Goal: Information Seeking & Learning: Learn about a topic

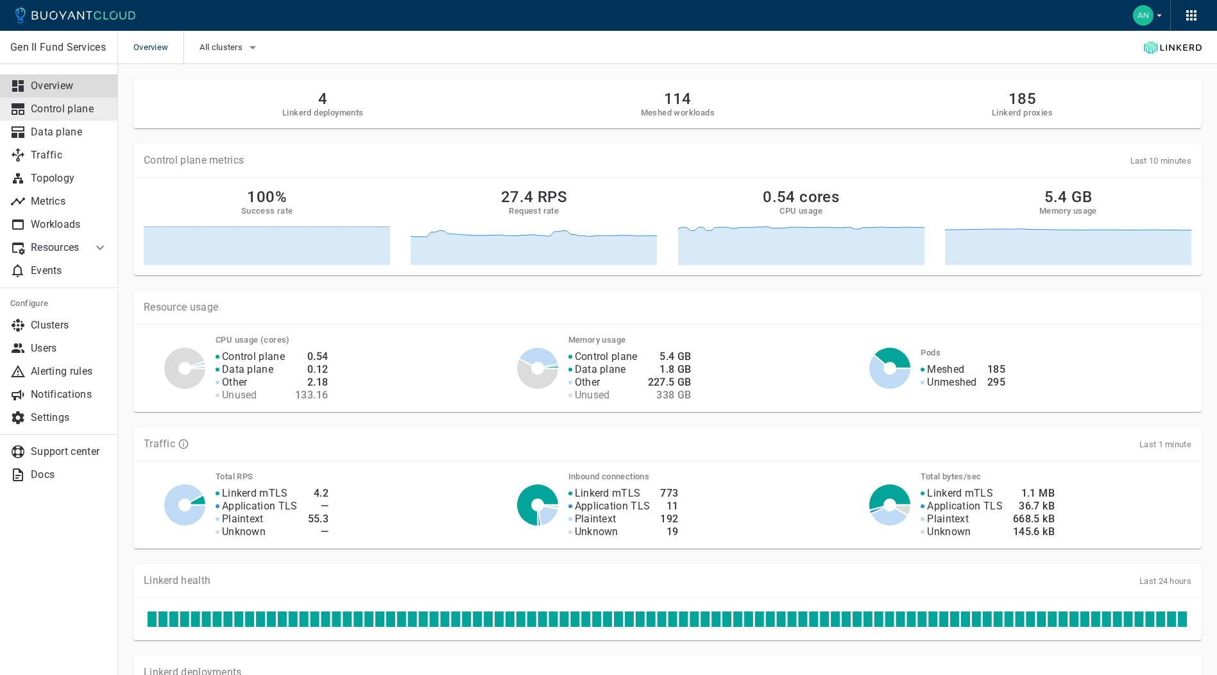
click at [60, 105] on p "Control plane" at bounding box center [69, 109] width 77 height 13
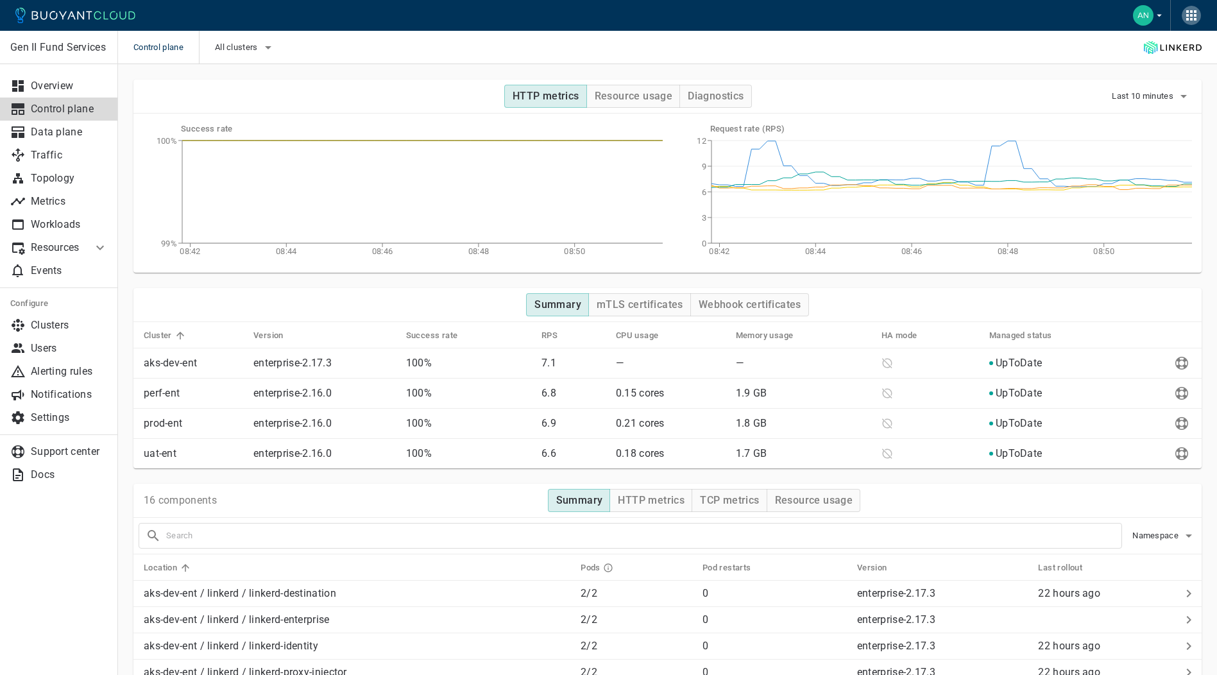
click at [1191, 13] on icon "button" at bounding box center [1191, 15] width 10 height 10
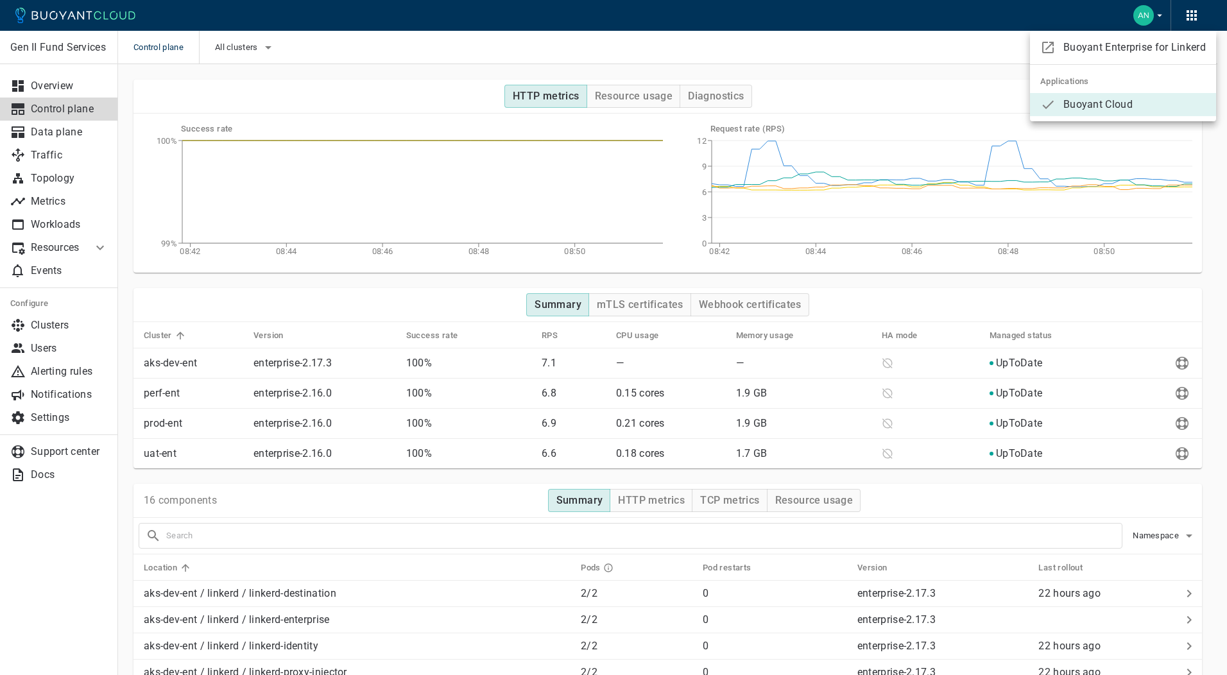
click at [60, 133] on div at bounding box center [613, 337] width 1227 height 675
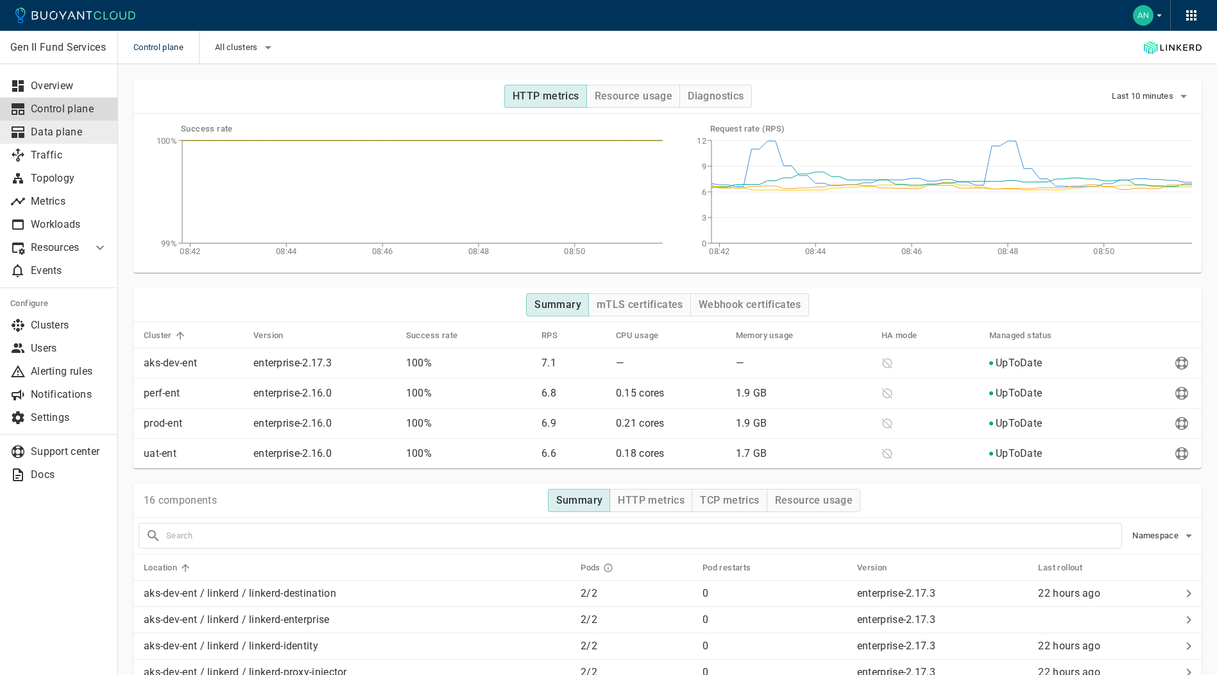
click at [60, 134] on p "Data plane" at bounding box center [69, 132] width 77 height 13
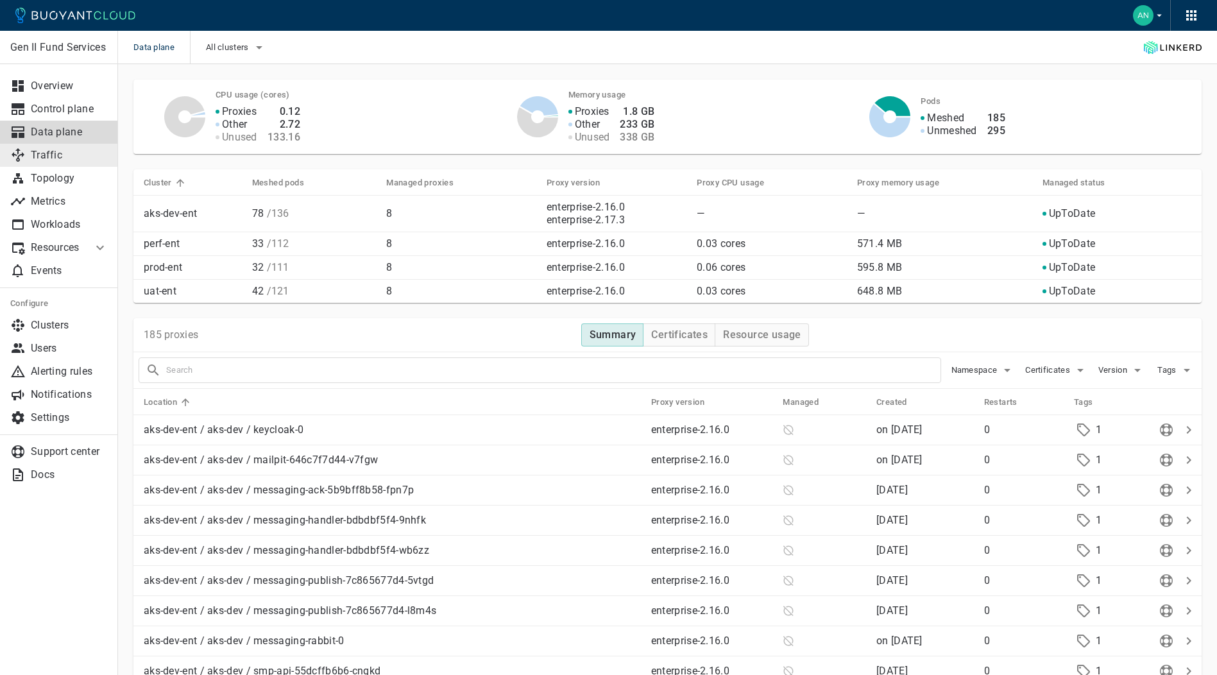
click at [59, 157] on p "Traffic" at bounding box center [69, 155] width 77 height 13
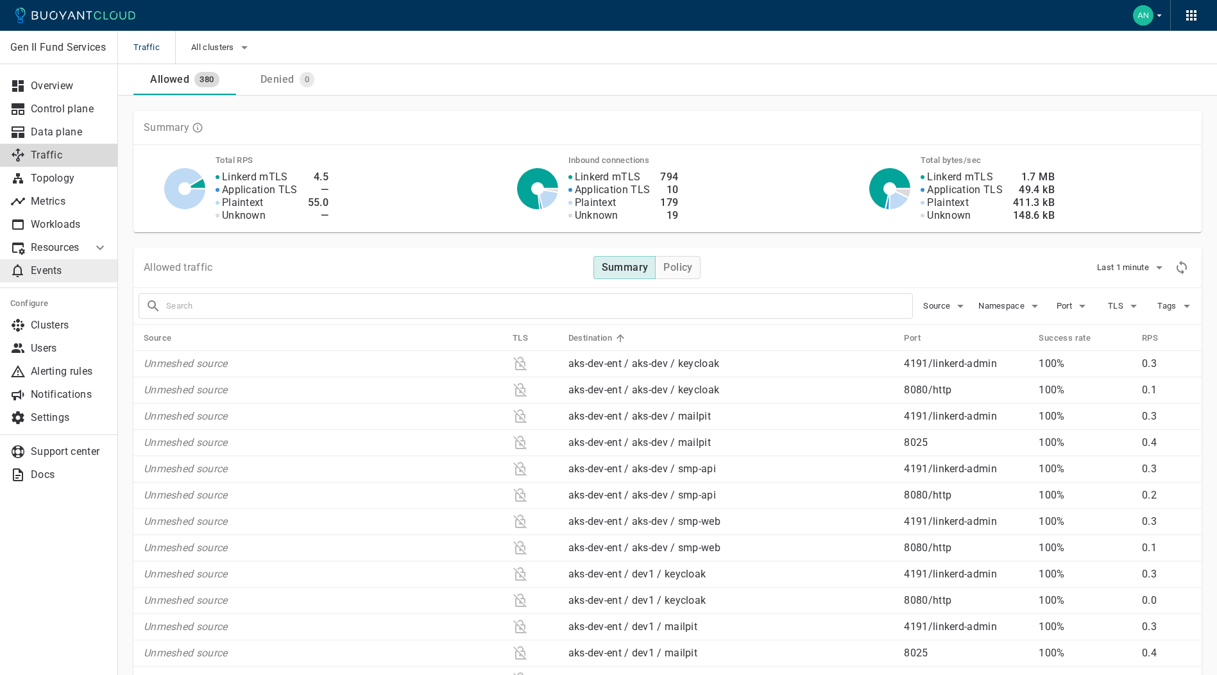
click at [50, 267] on p "Events" at bounding box center [69, 270] width 77 height 13
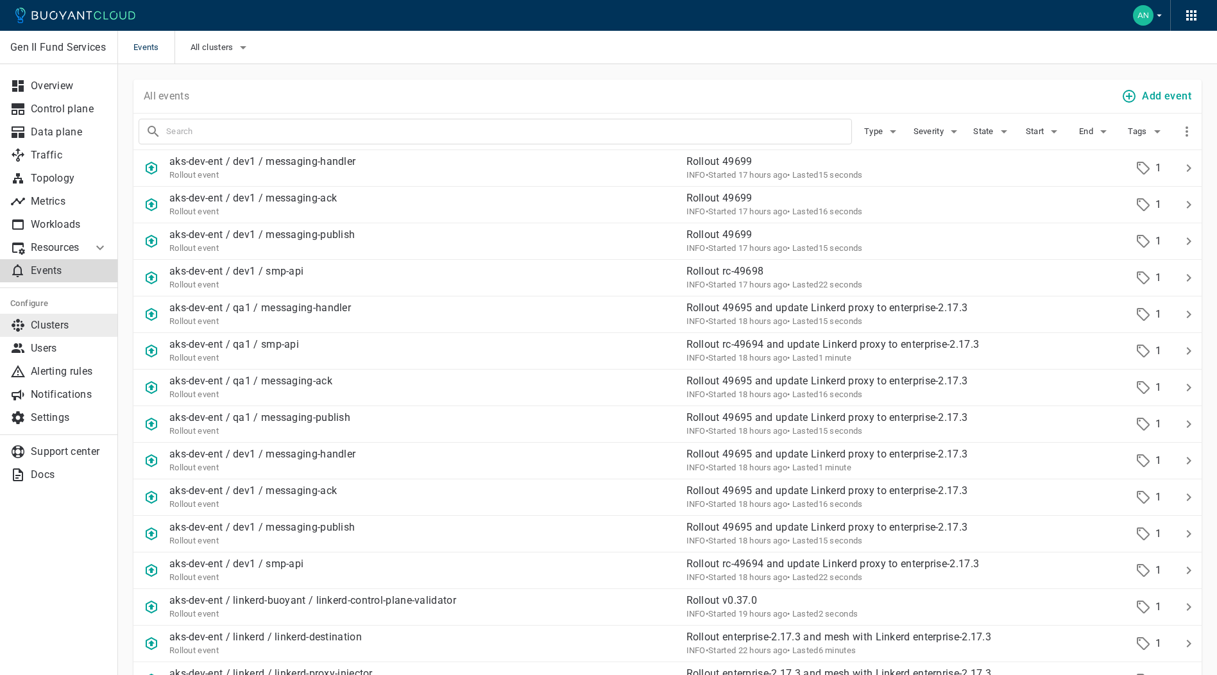
click at [50, 319] on p "Clusters" at bounding box center [69, 325] width 77 height 13
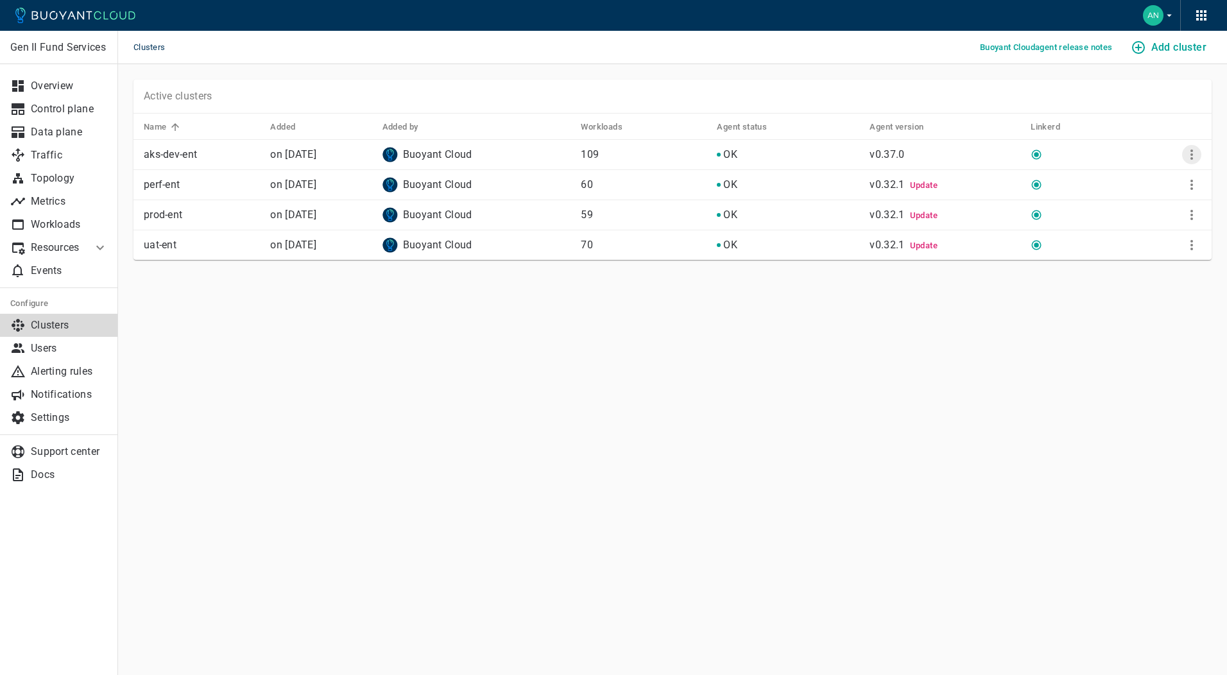
click at [1190, 163] on button "More" at bounding box center [1191, 154] width 19 height 19
click at [769, 409] on div at bounding box center [613, 337] width 1227 height 675
click at [62, 414] on p "Settings" at bounding box center [69, 417] width 77 height 13
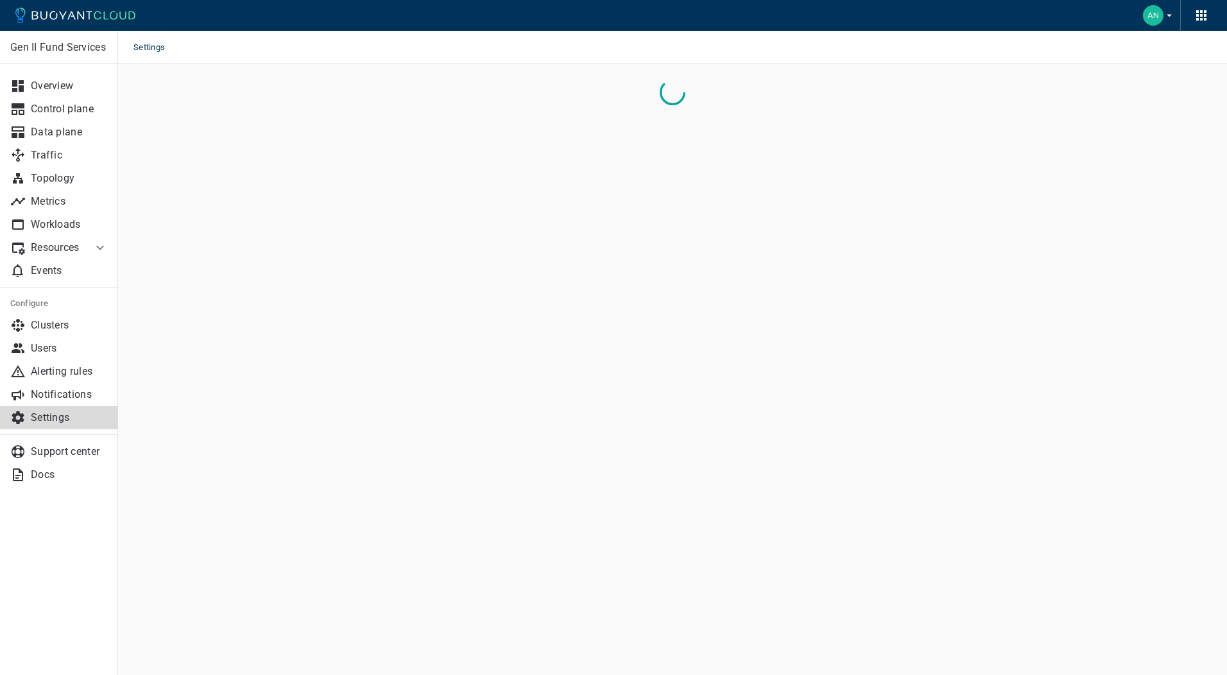
click at [62, 414] on p "Settings" at bounding box center [69, 417] width 77 height 13
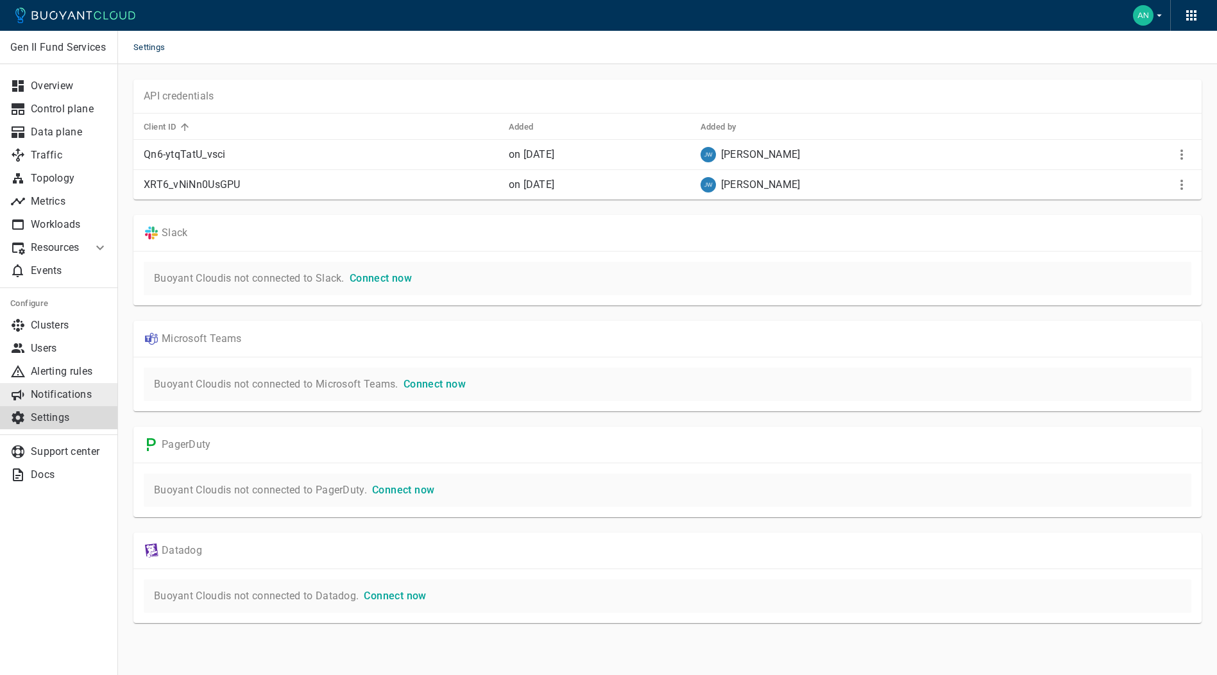
click at [62, 391] on p "Notifications" at bounding box center [69, 394] width 77 height 13
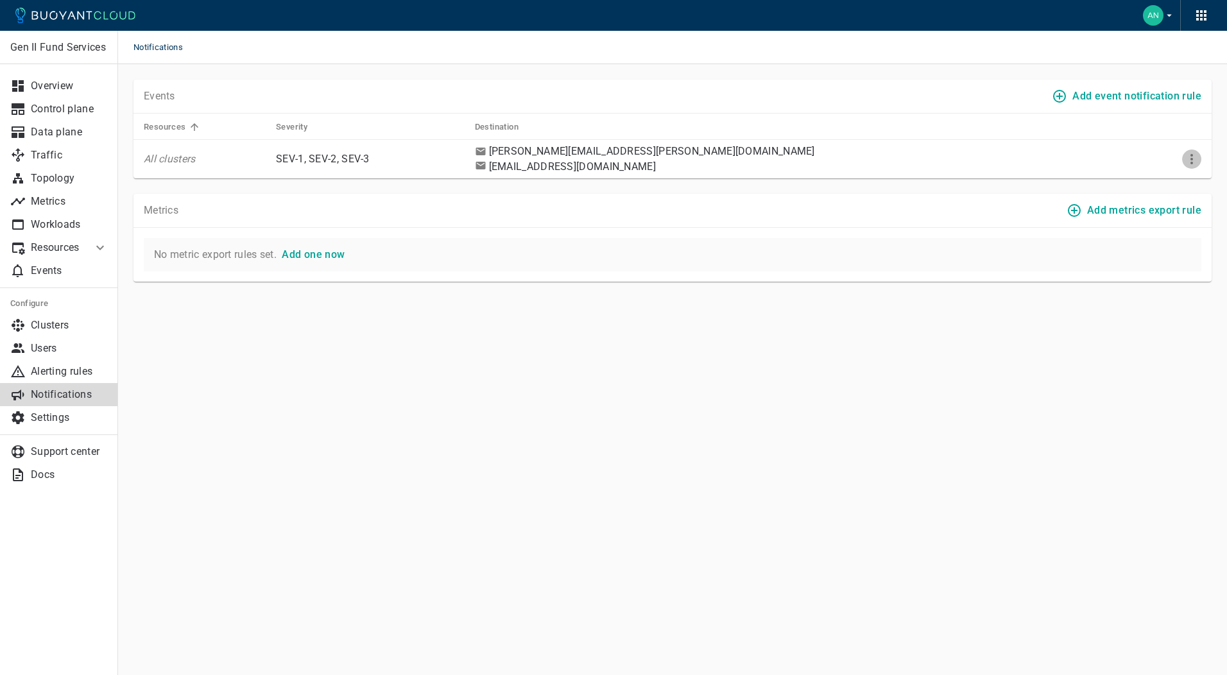
click at [1189, 157] on icon "More" at bounding box center [1191, 158] width 15 height 15
click at [1137, 182] on li "Edit" at bounding box center [1165, 185] width 103 height 23
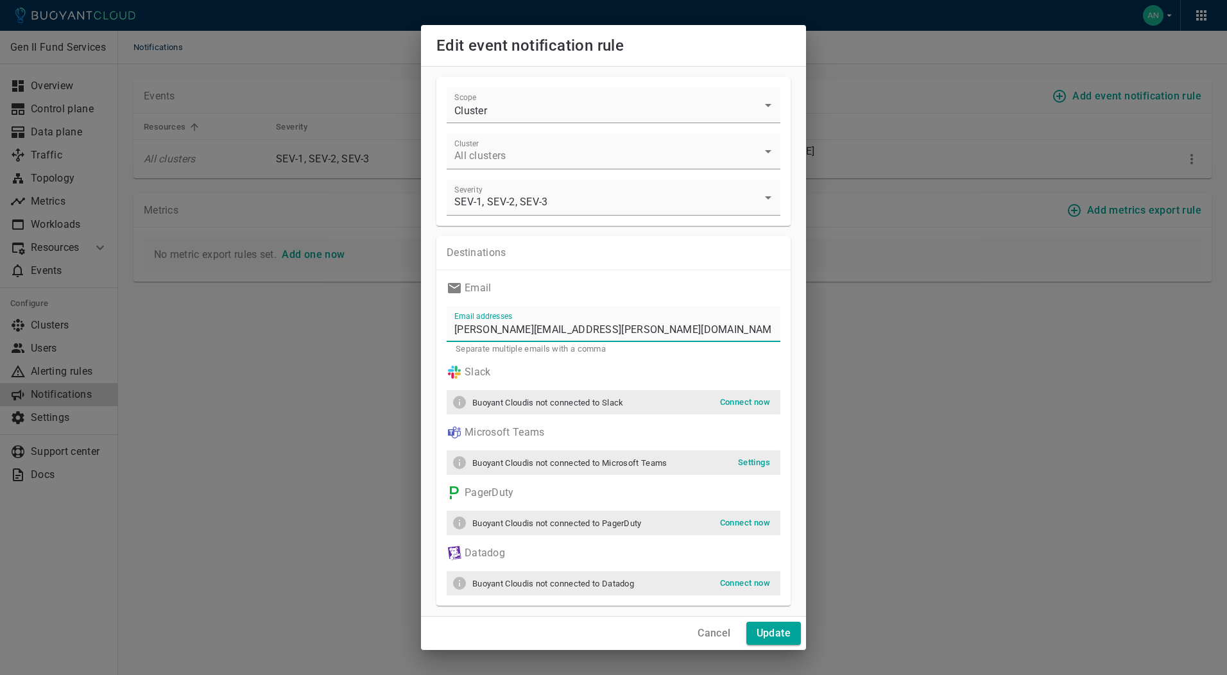
drag, startPoint x: 466, startPoint y: 329, endPoint x: 629, endPoint y: 333, distance: 163.0
click at [746, 329] on input "dmytro.bielik@gen2fund.com,vramasagaram@gen2fund.com" at bounding box center [614, 324] width 334 height 36
type input "dmytro.bielik@gen2fund.com,vramasagaram@gen2fund.com,andres.triana@gen2fund.com"
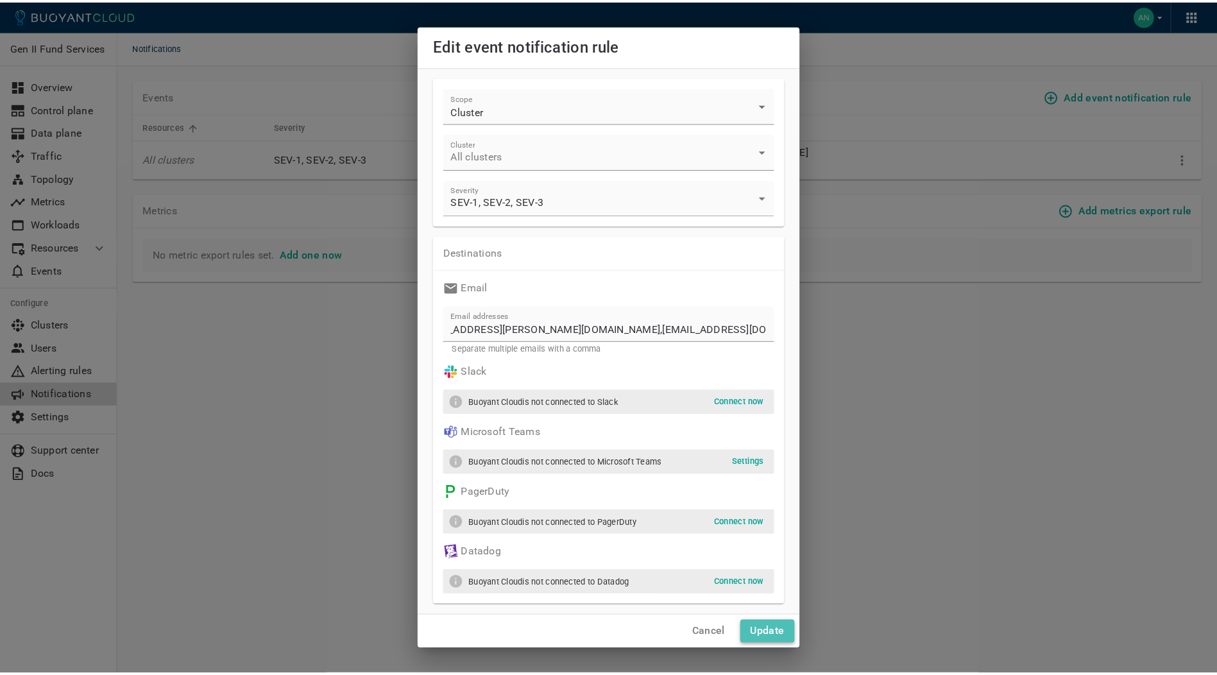
scroll to position [0, 0]
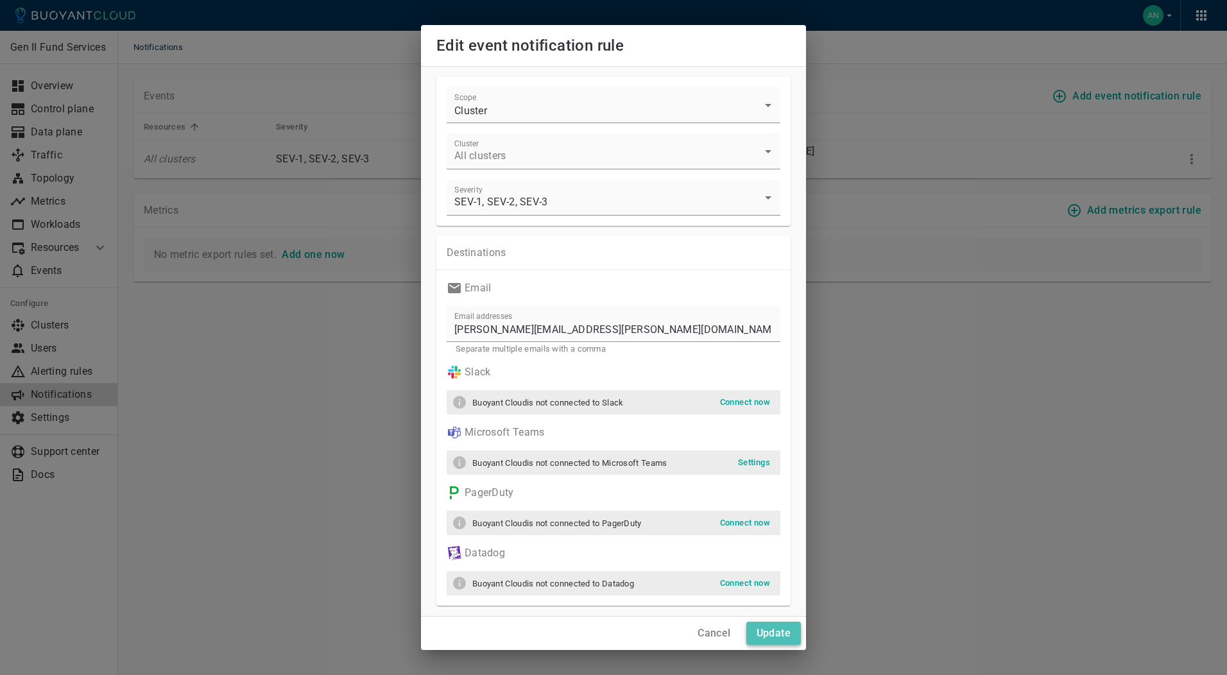
click at [787, 636] on h4 "Update" at bounding box center [773, 633] width 34 height 13
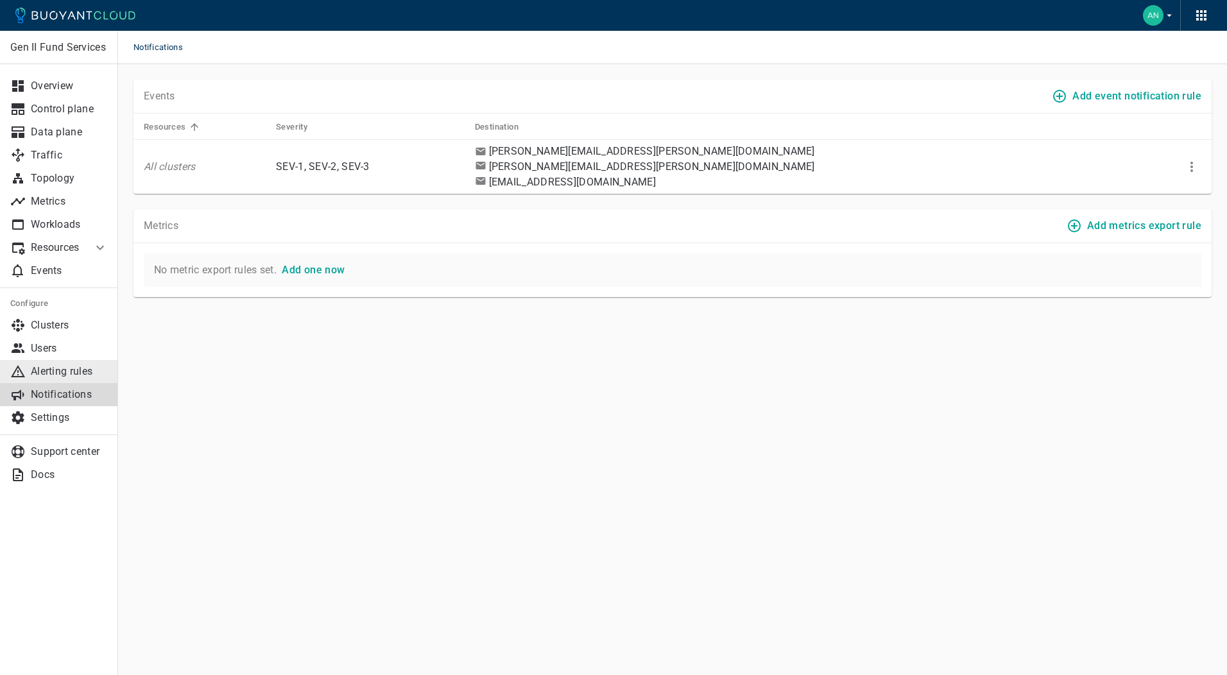
click at [69, 372] on p "Alerting rules" at bounding box center [69, 371] width 77 height 13
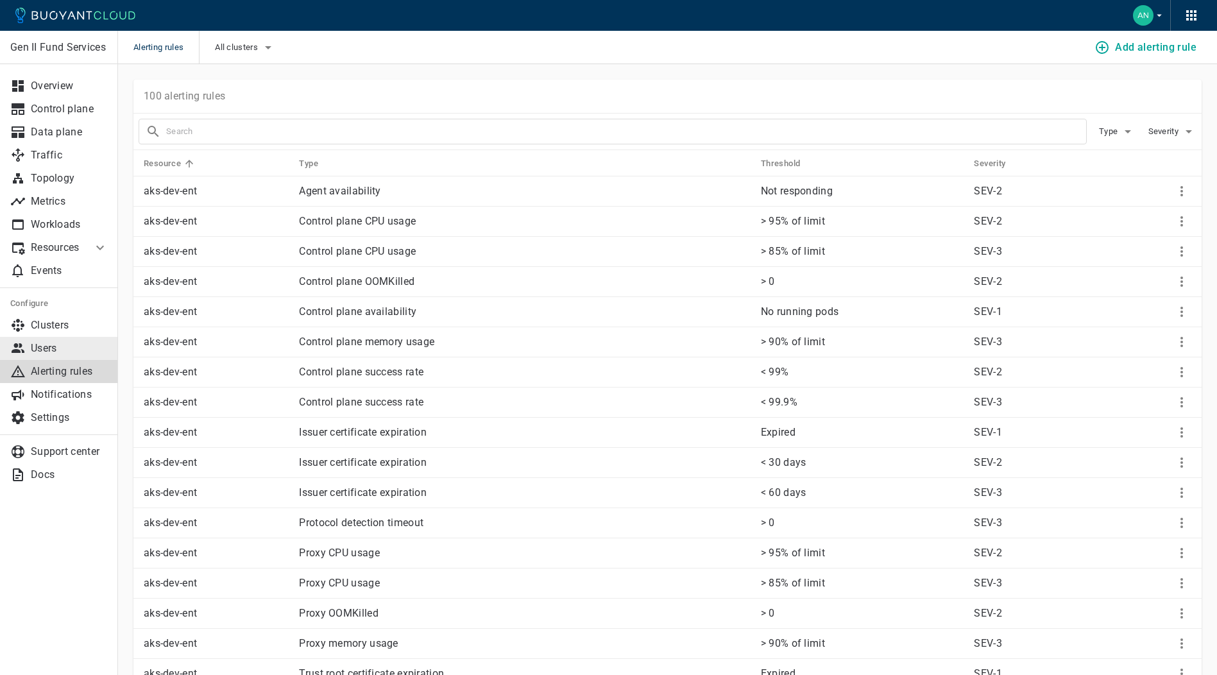
click at [42, 348] on p "Users" at bounding box center [69, 348] width 77 height 13
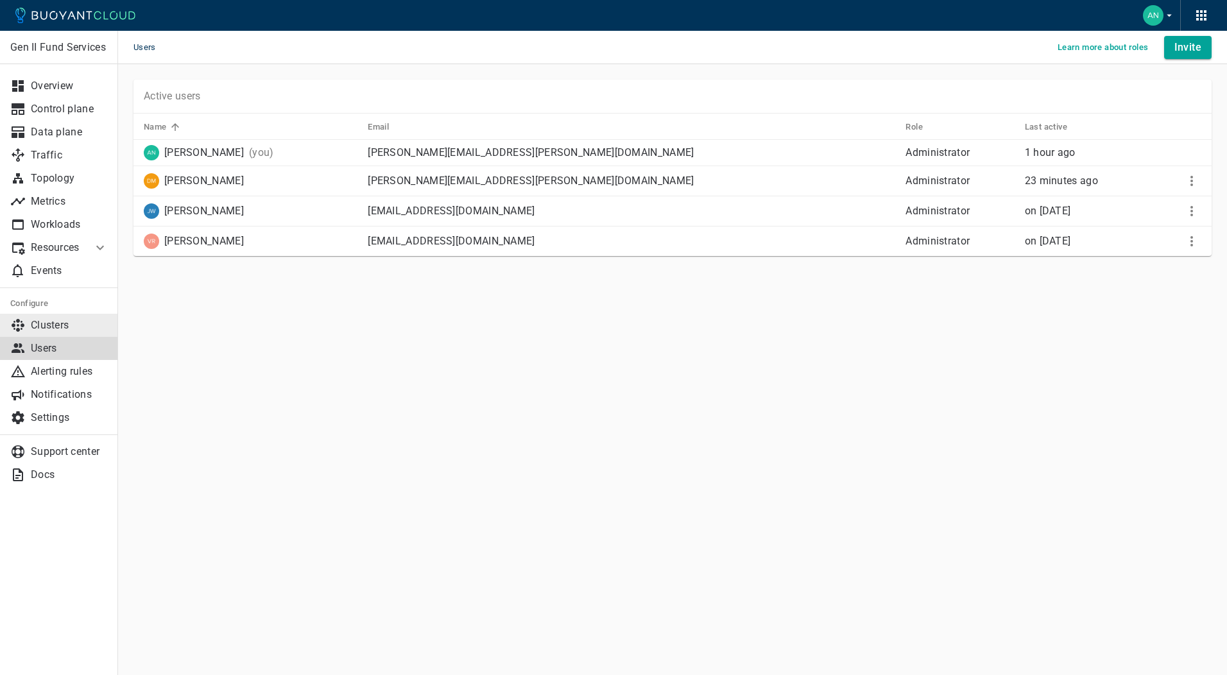
click at [51, 326] on p "Clusters" at bounding box center [69, 325] width 77 height 13
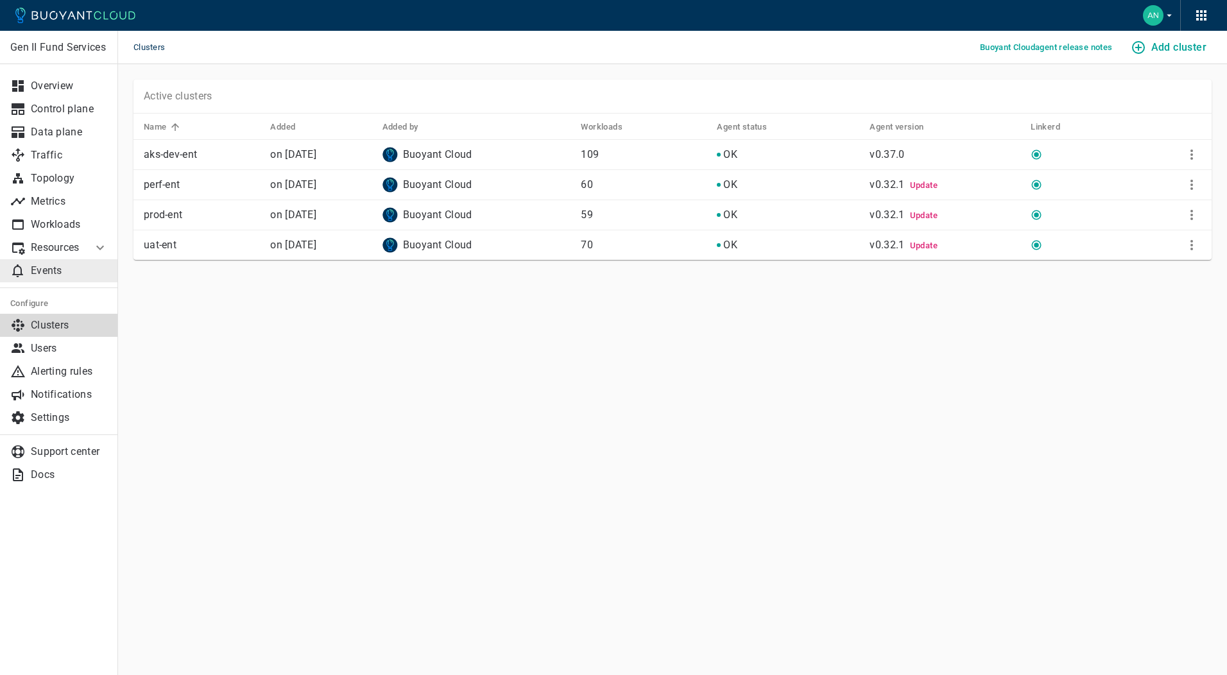
click at [52, 278] on link "Events" at bounding box center [59, 270] width 118 height 23
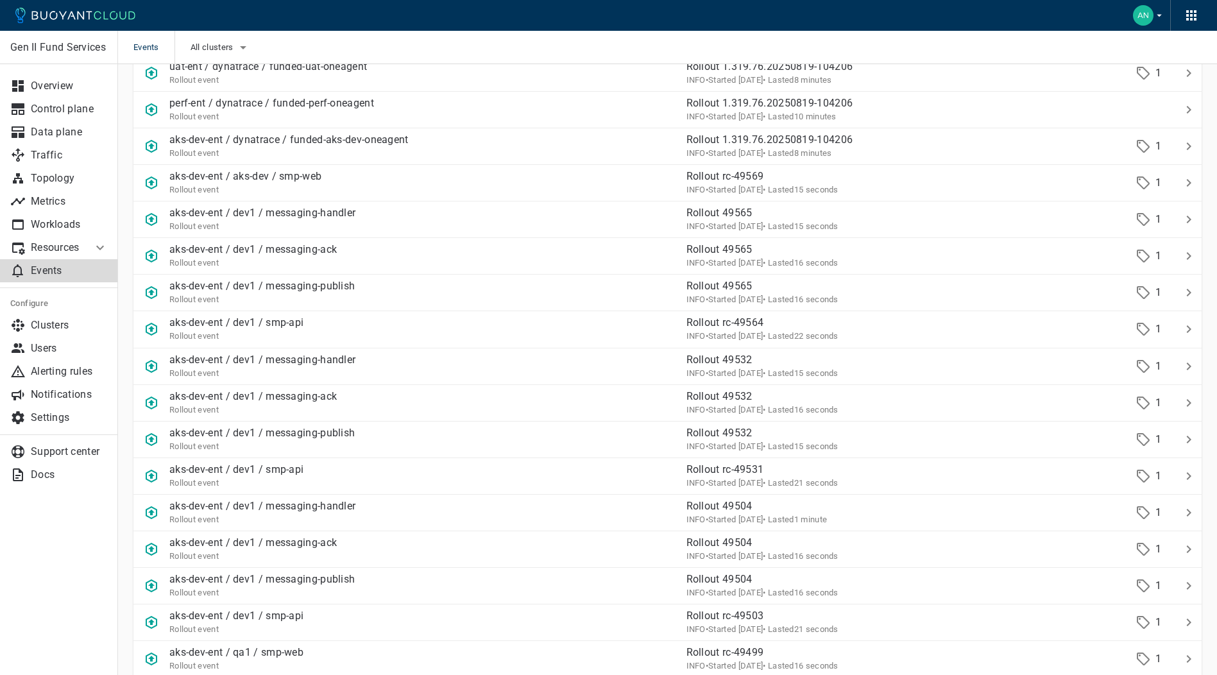
scroll to position [716, 0]
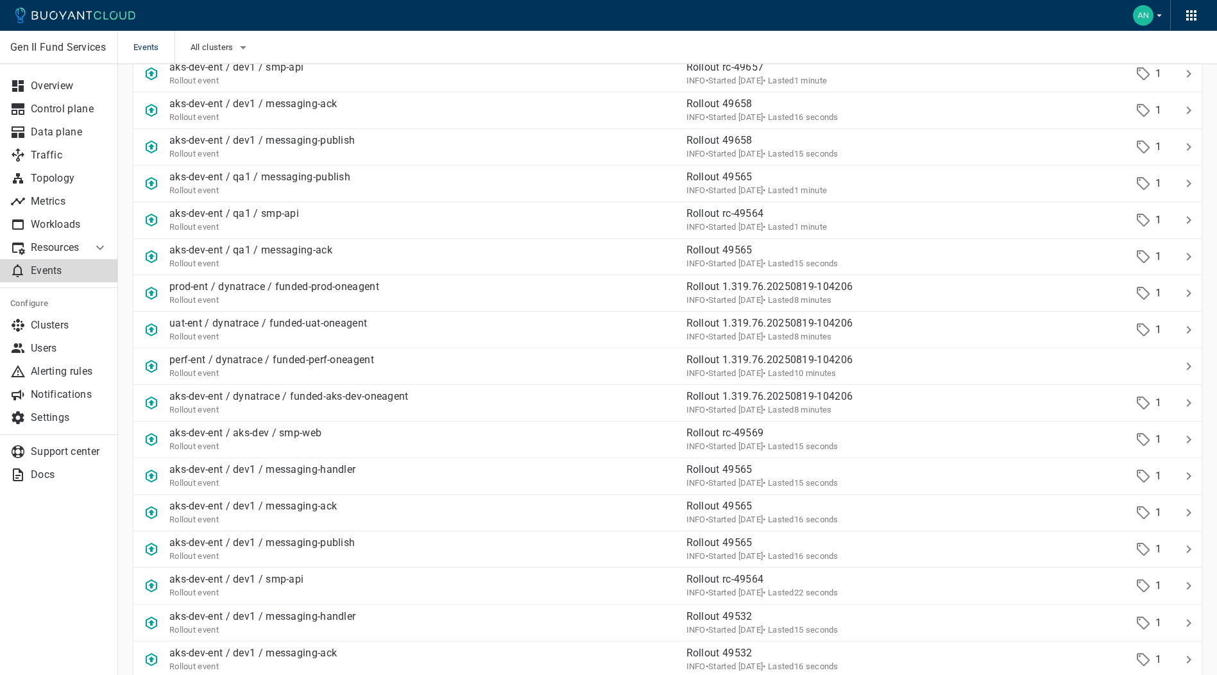
click at [83, 248] on li "Resources" at bounding box center [46, 247] width 92 height 23
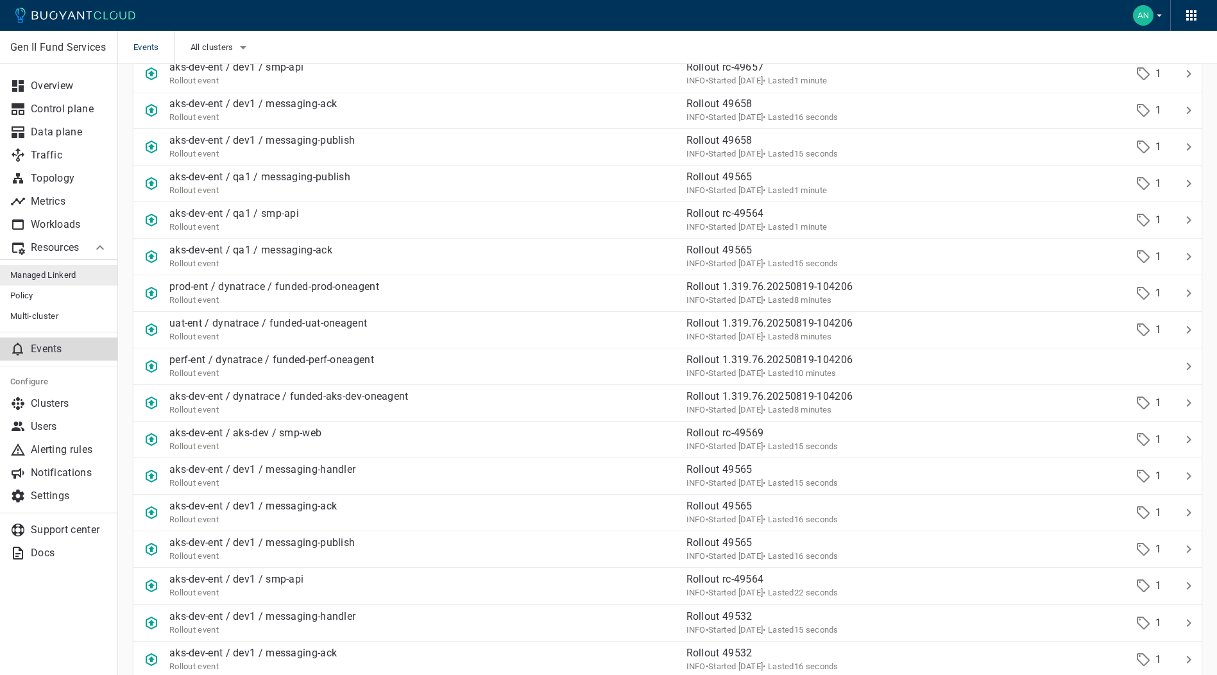
click at [57, 276] on span "Managed Linkerd" at bounding box center [59, 275] width 98 height 10
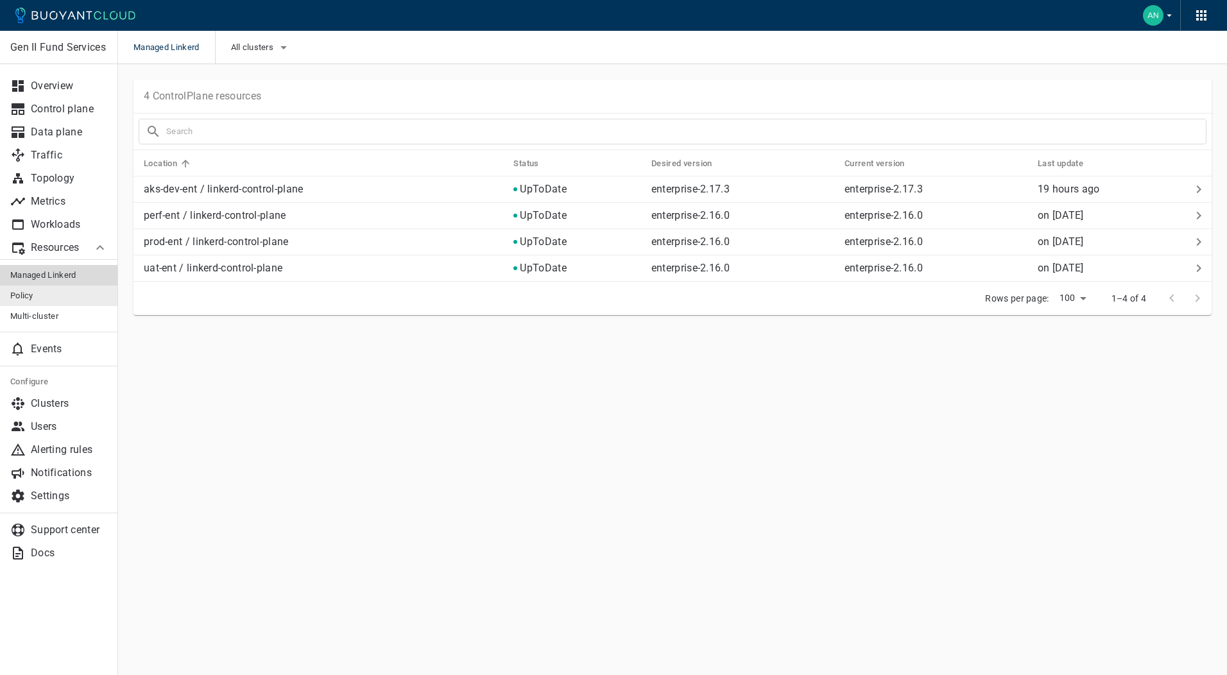
click at [31, 294] on span "Policy" at bounding box center [59, 296] width 98 height 10
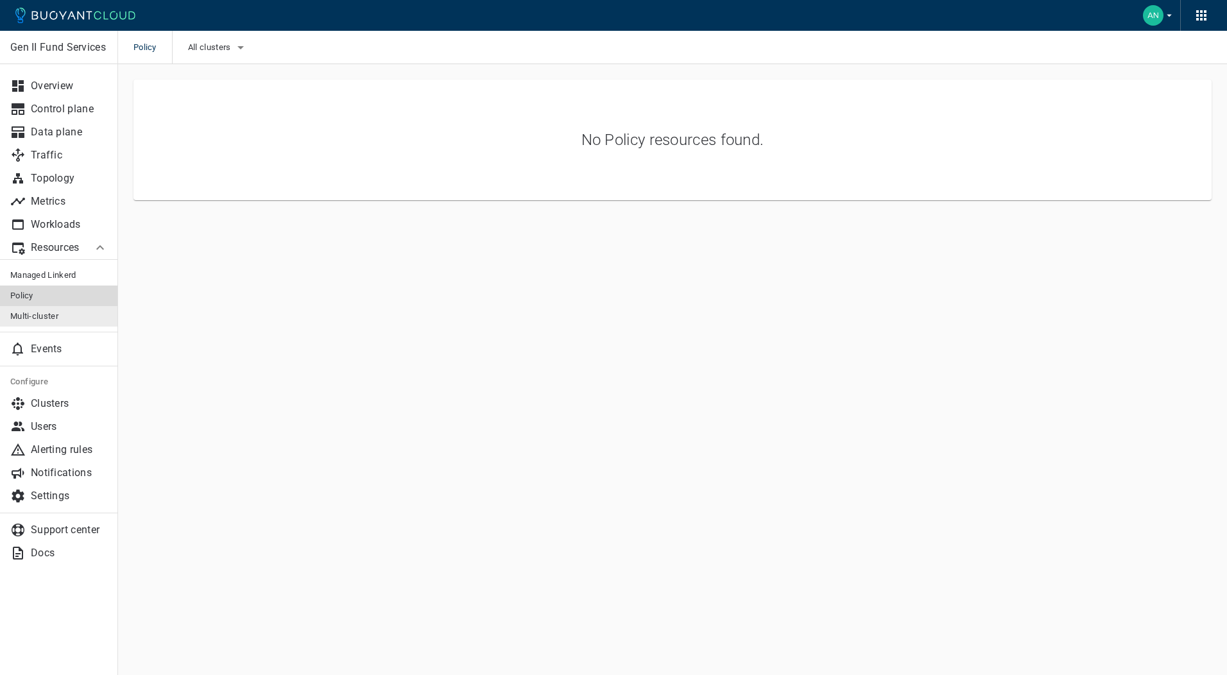
click at [35, 319] on span "Multi-cluster" at bounding box center [59, 316] width 98 height 10
click at [68, 228] on p "Workloads" at bounding box center [69, 224] width 77 height 13
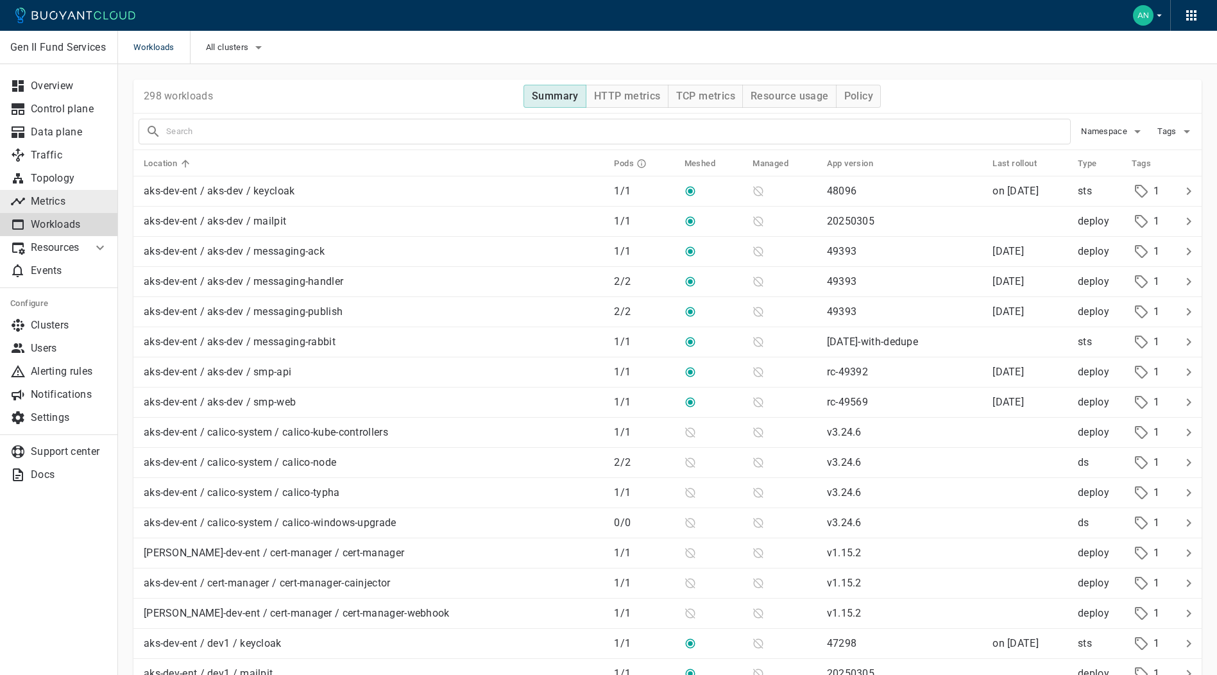
click at [50, 197] on p "Metrics" at bounding box center [69, 201] width 77 height 13
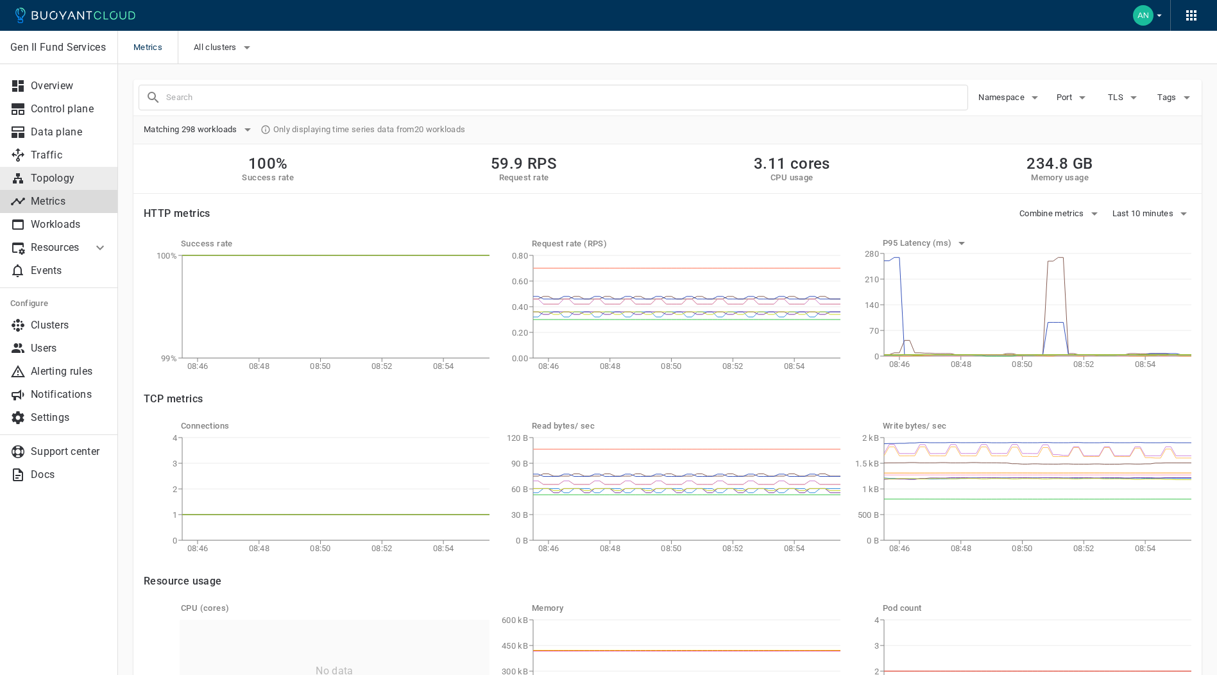
click at [55, 180] on p "Topology" at bounding box center [69, 178] width 77 height 13
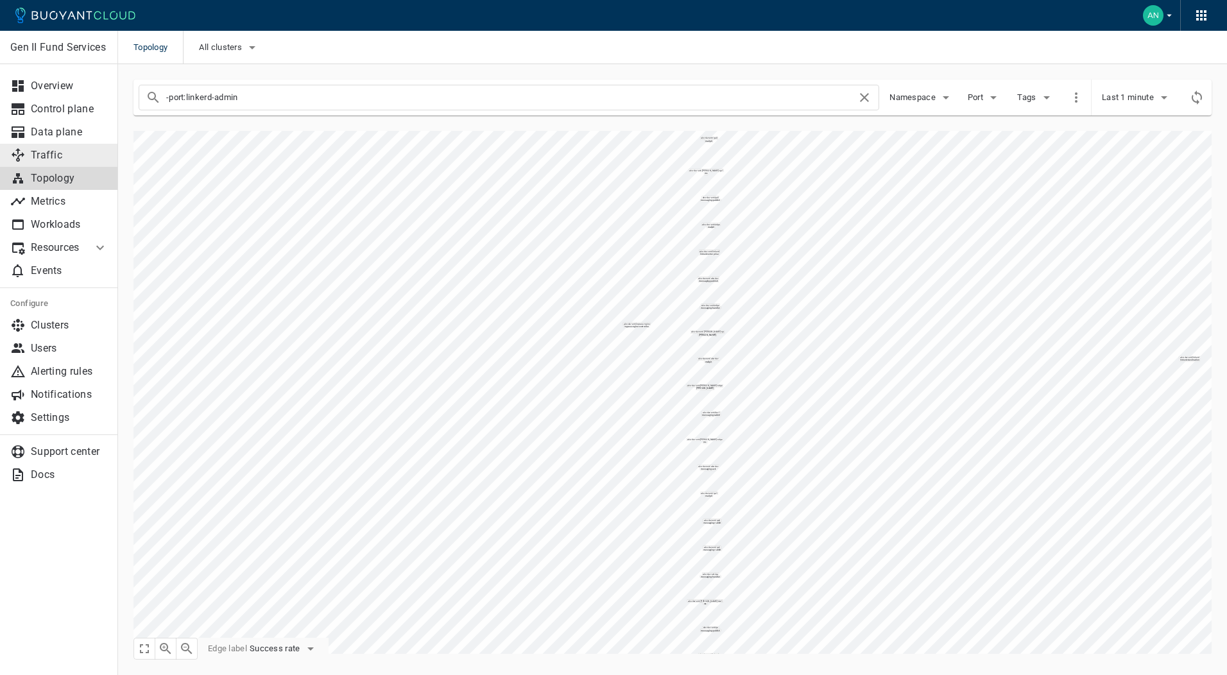
click at [48, 149] on p "Traffic" at bounding box center [69, 155] width 77 height 13
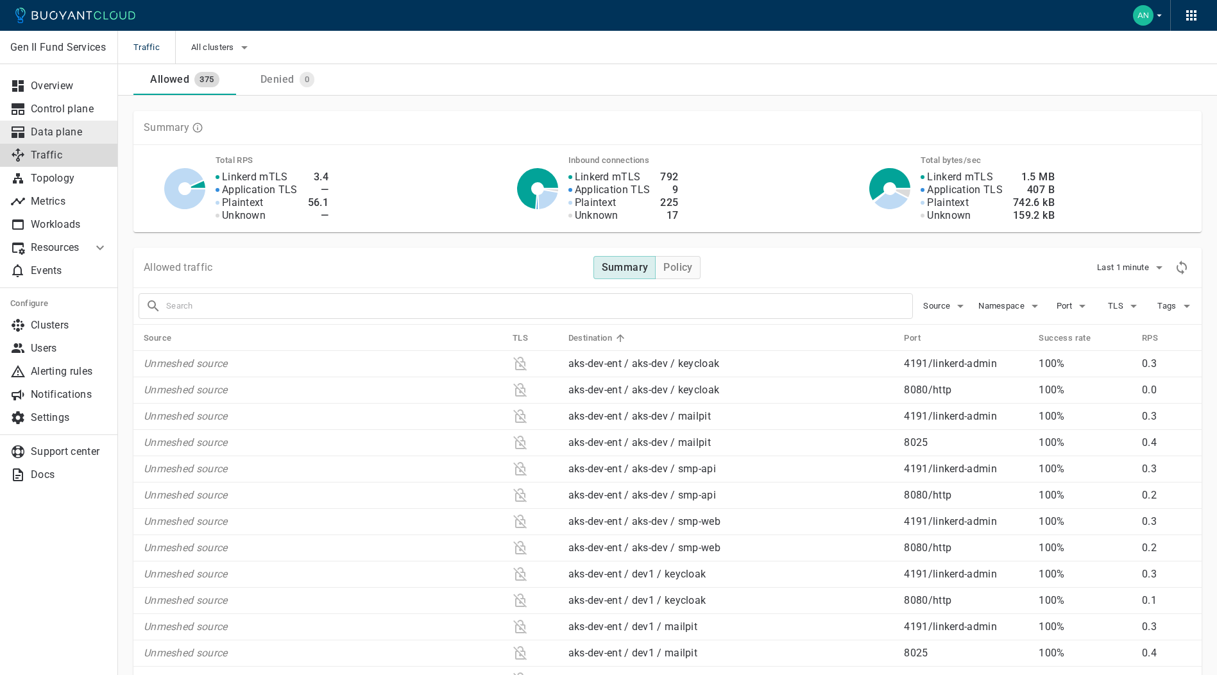
click at [38, 130] on p "Data plane" at bounding box center [69, 132] width 77 height 13
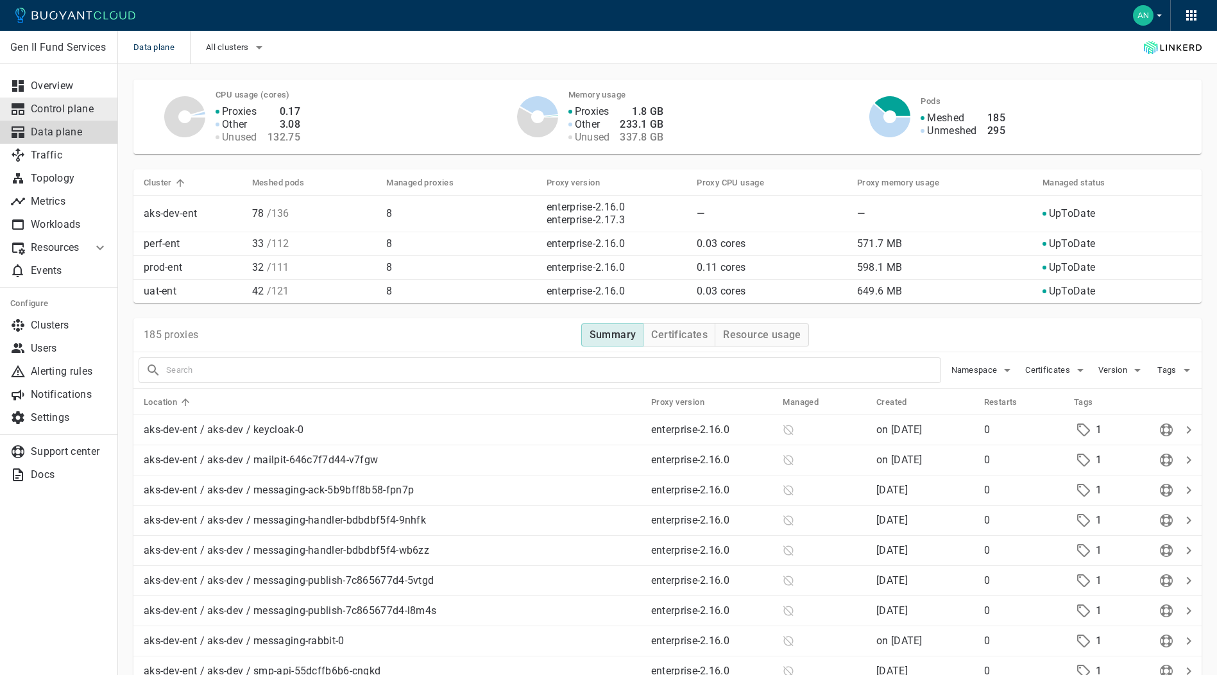
click at [60, 112] on p "Control plane" at bounding box center [69, 109] width 77 height 13
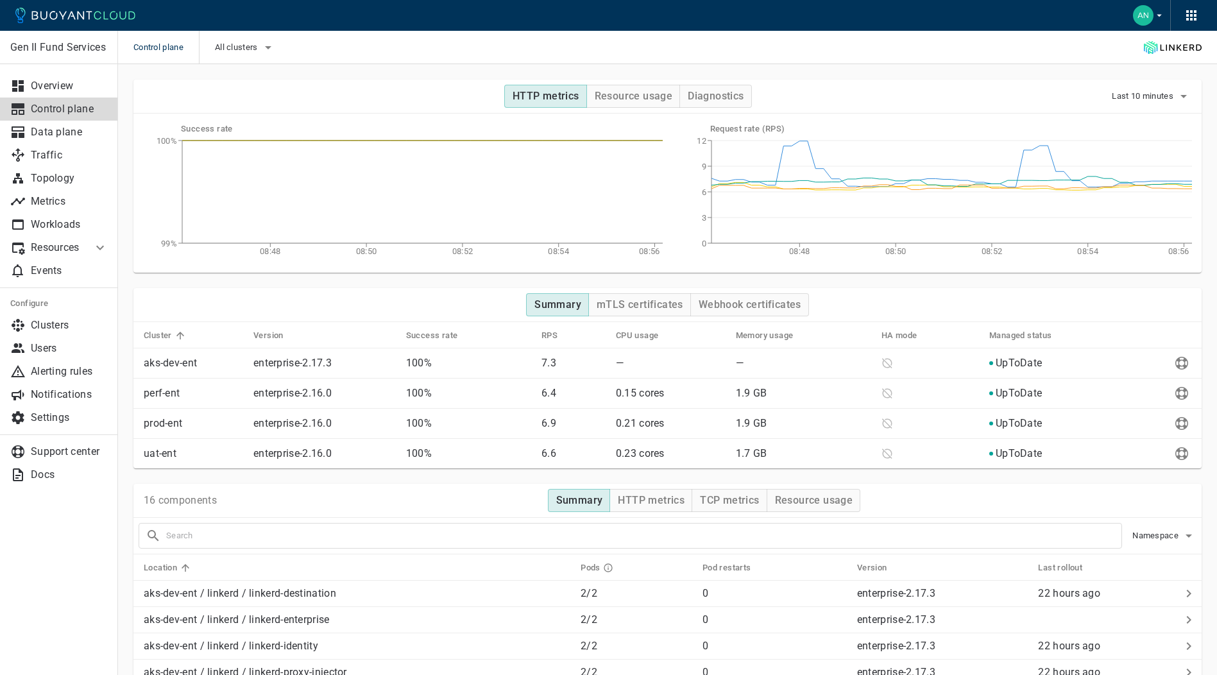
click at [155, 51] on span "Control plane" at bounding box center [165, 47] width 65 height 33
click at [271, 48] on icon "button" at bounding box center [268, 47] width 6 height 3
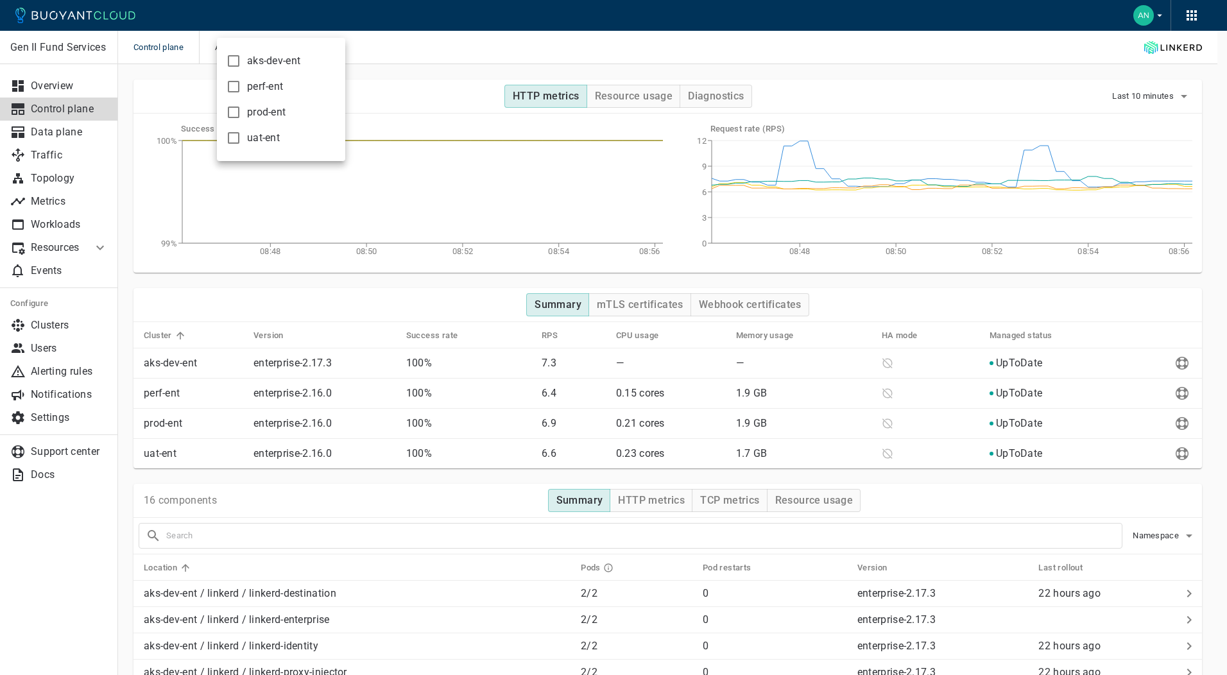
click at [380, 47] on div at bounding box center [613, 337] width 1227 height 675
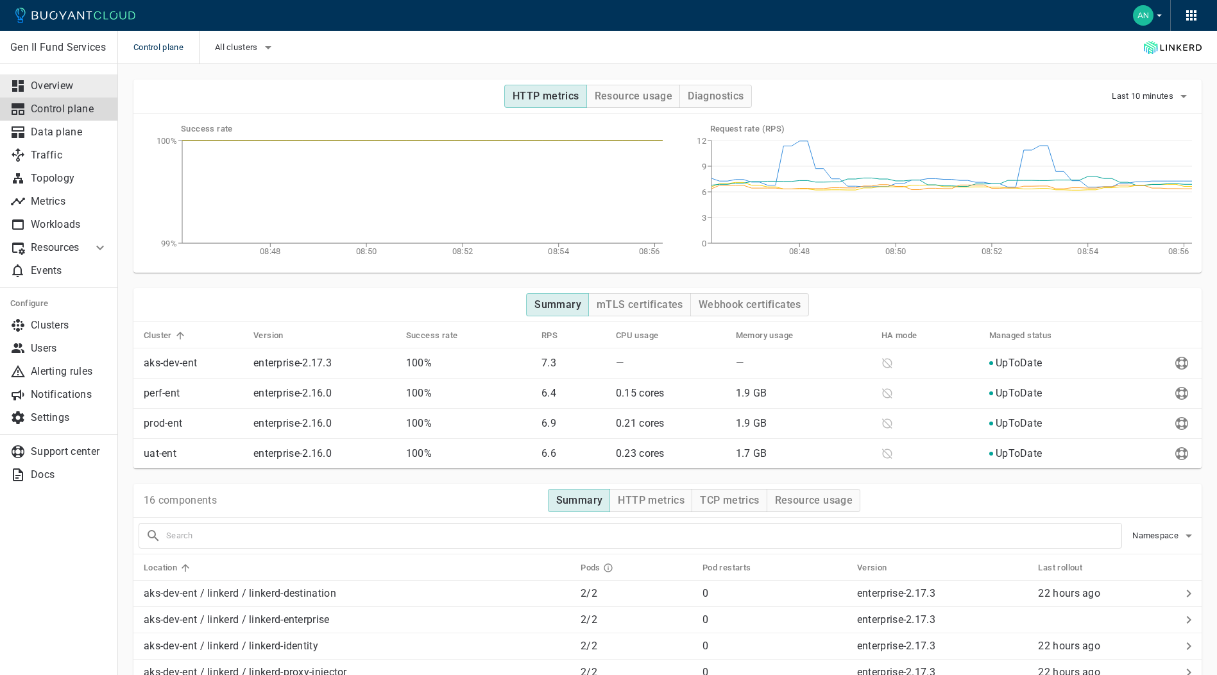
click at [46, 80] on p "Overview" at bounding box center [69, 86] width 77 height 13
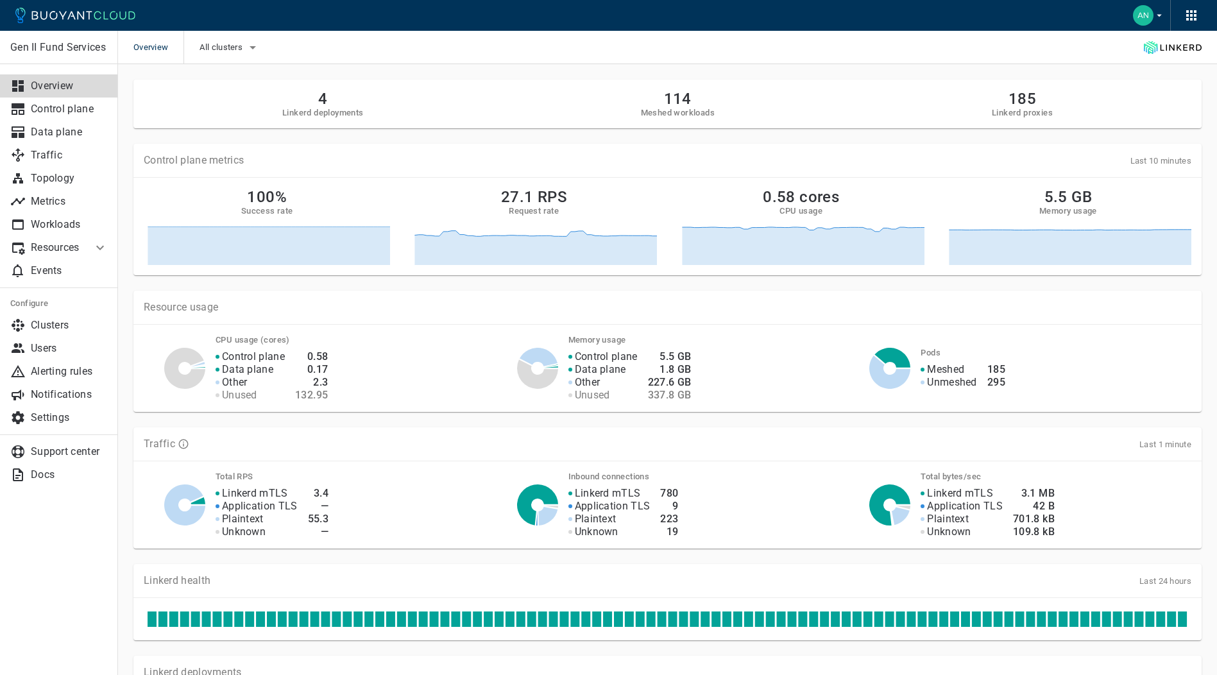
click at [320, 102] on h2 "4" at bounding box center [322, 99] width 81 height 18
click at [321, 113] on h5 "Linkerd deployments" at bounding box center [322, 113] width 81 height 10
click at [321, 114] on h5 "Linkerd deployments" at bounding box center [322, 113] width 81 height 10
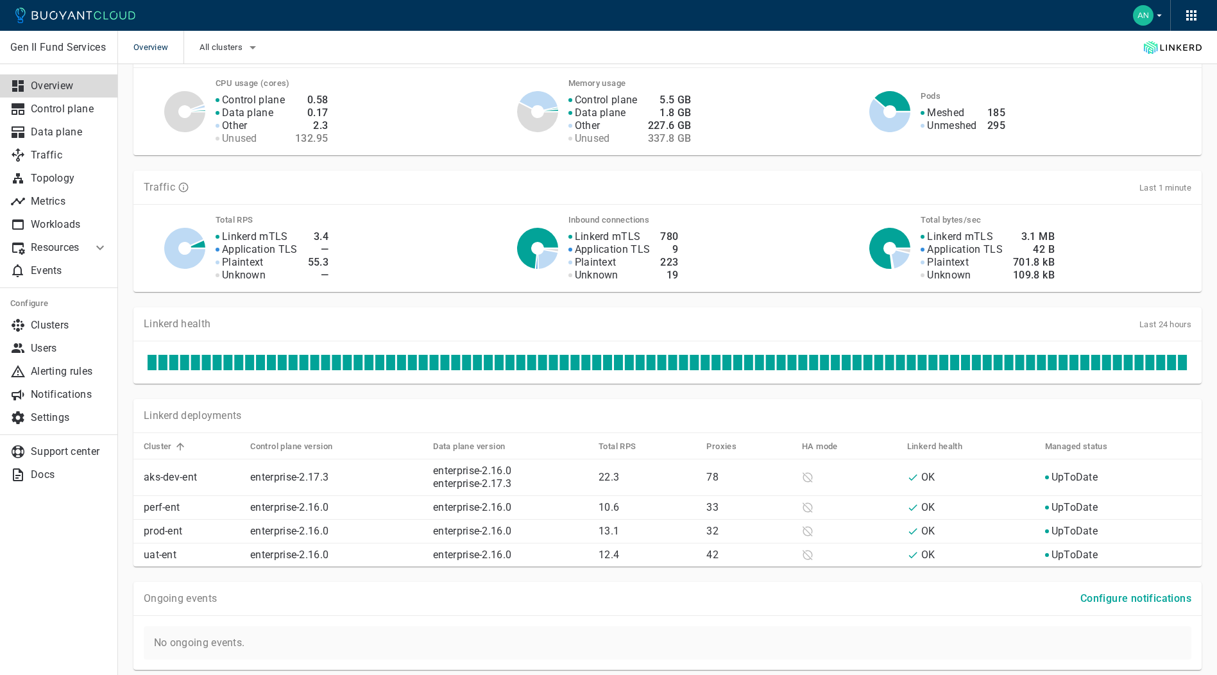
scroll to position [303, 0]
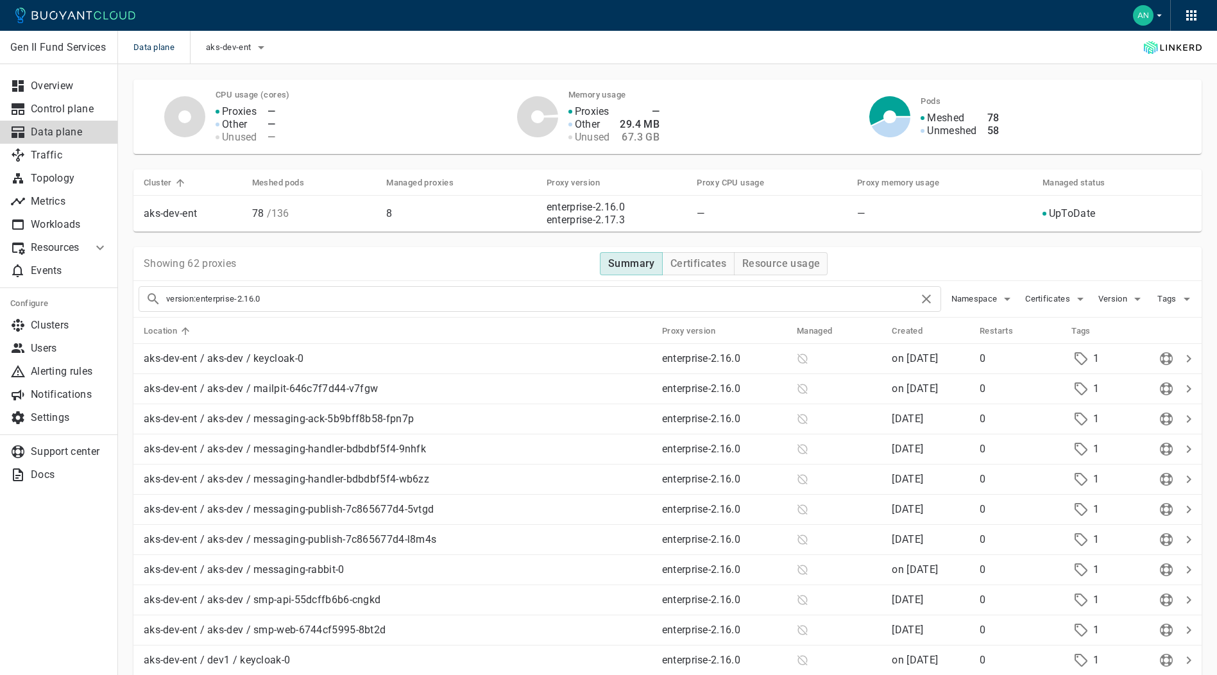
drag, startPoint x: 268, startPoint y: 298, endPoint x: 238, endPoint y: 298, distance: 29.5
click at [238, 298] on input "version:enterprise-2.16.0" at bounding box center [542, 299] width 753 height 18
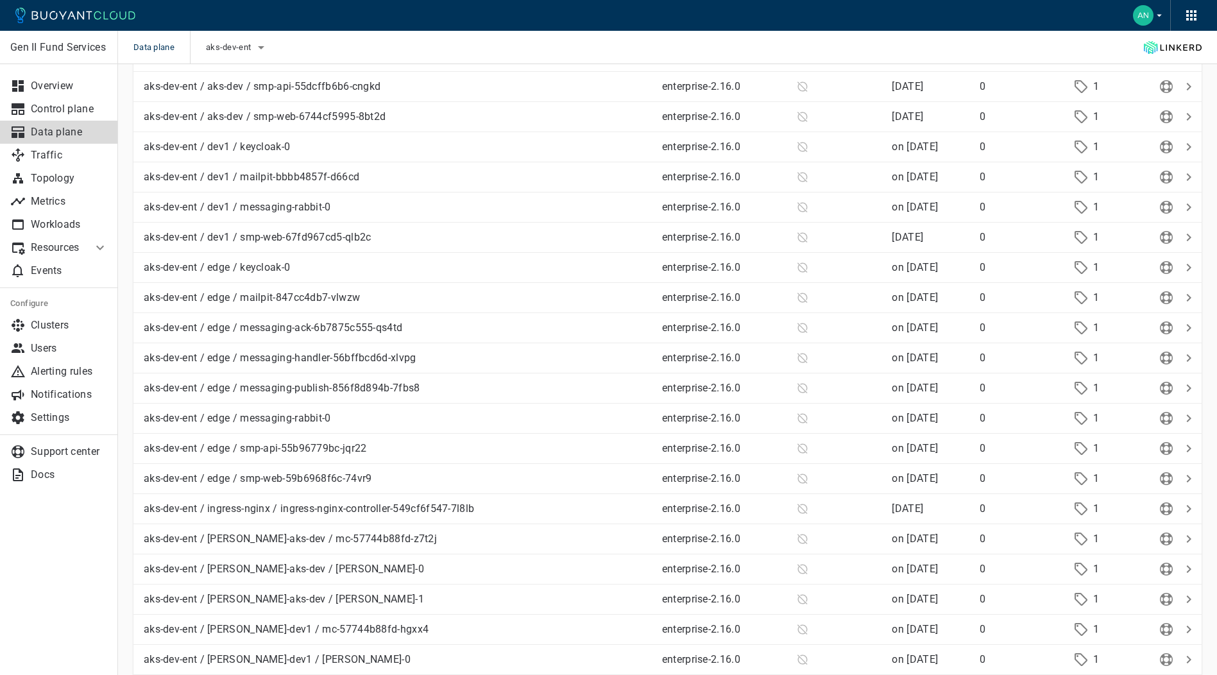
scroll to position [449, 0]
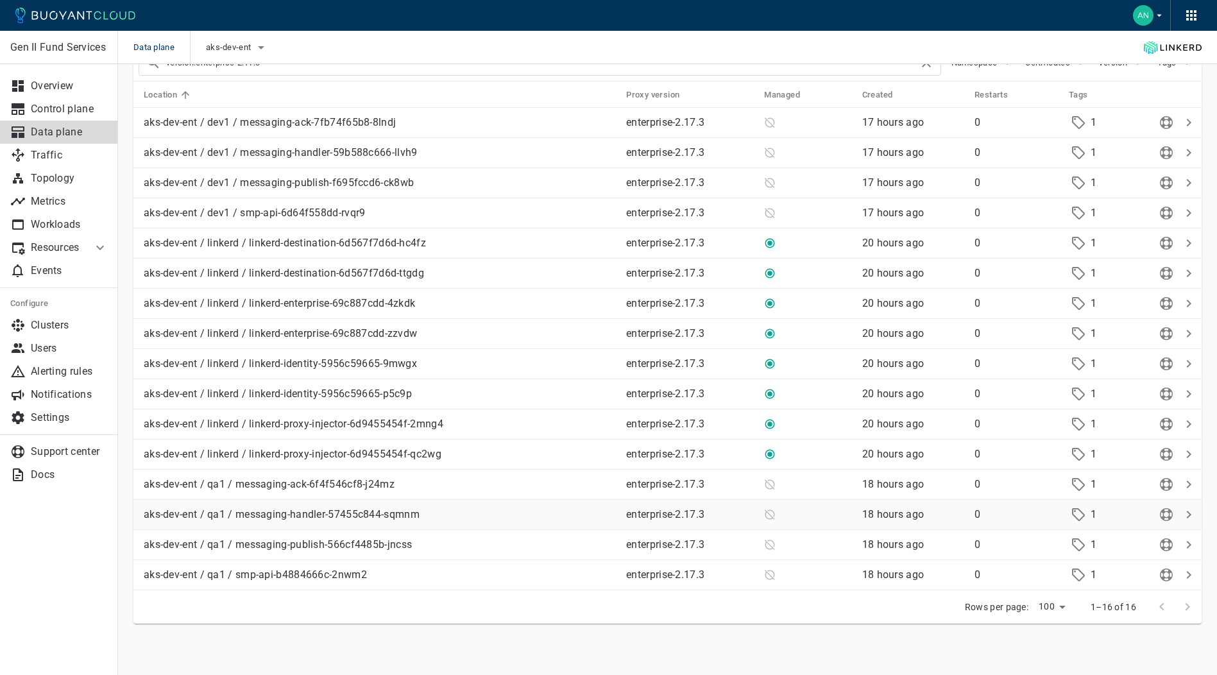
scroll to position [108, 0]
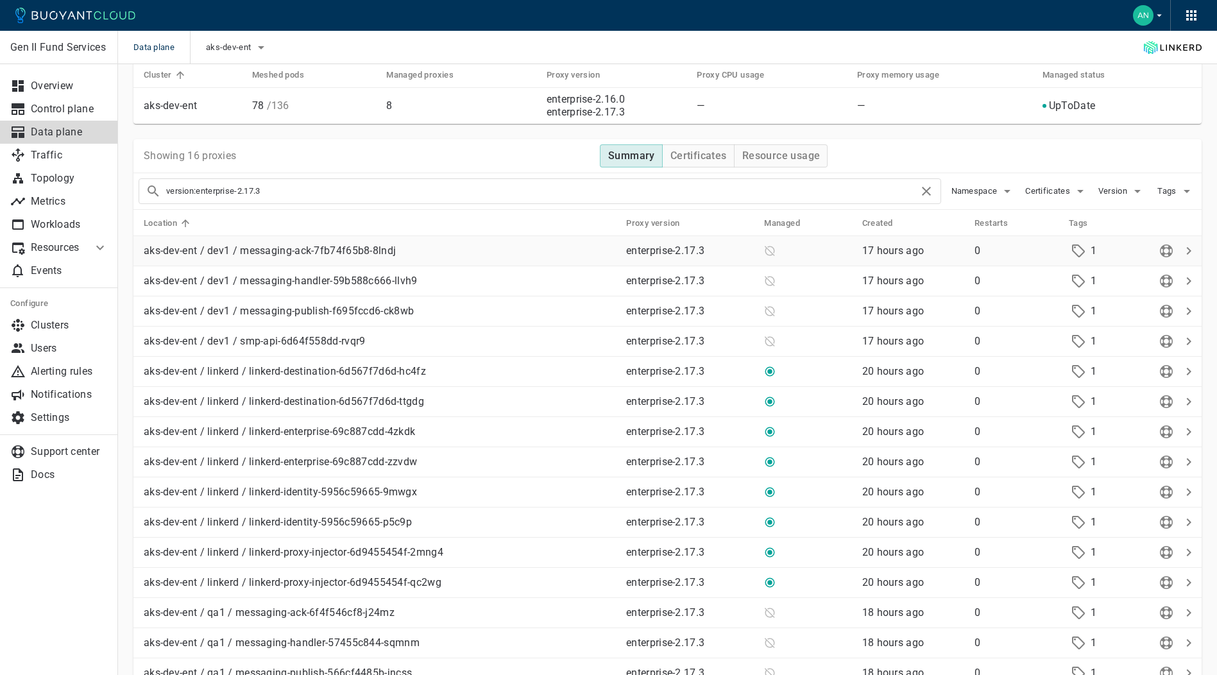
click at [771, 251] on icon at bounding box center [770, 251] width 12 height 12
